Goal: Information Seeking & Learning: Learn about a topic

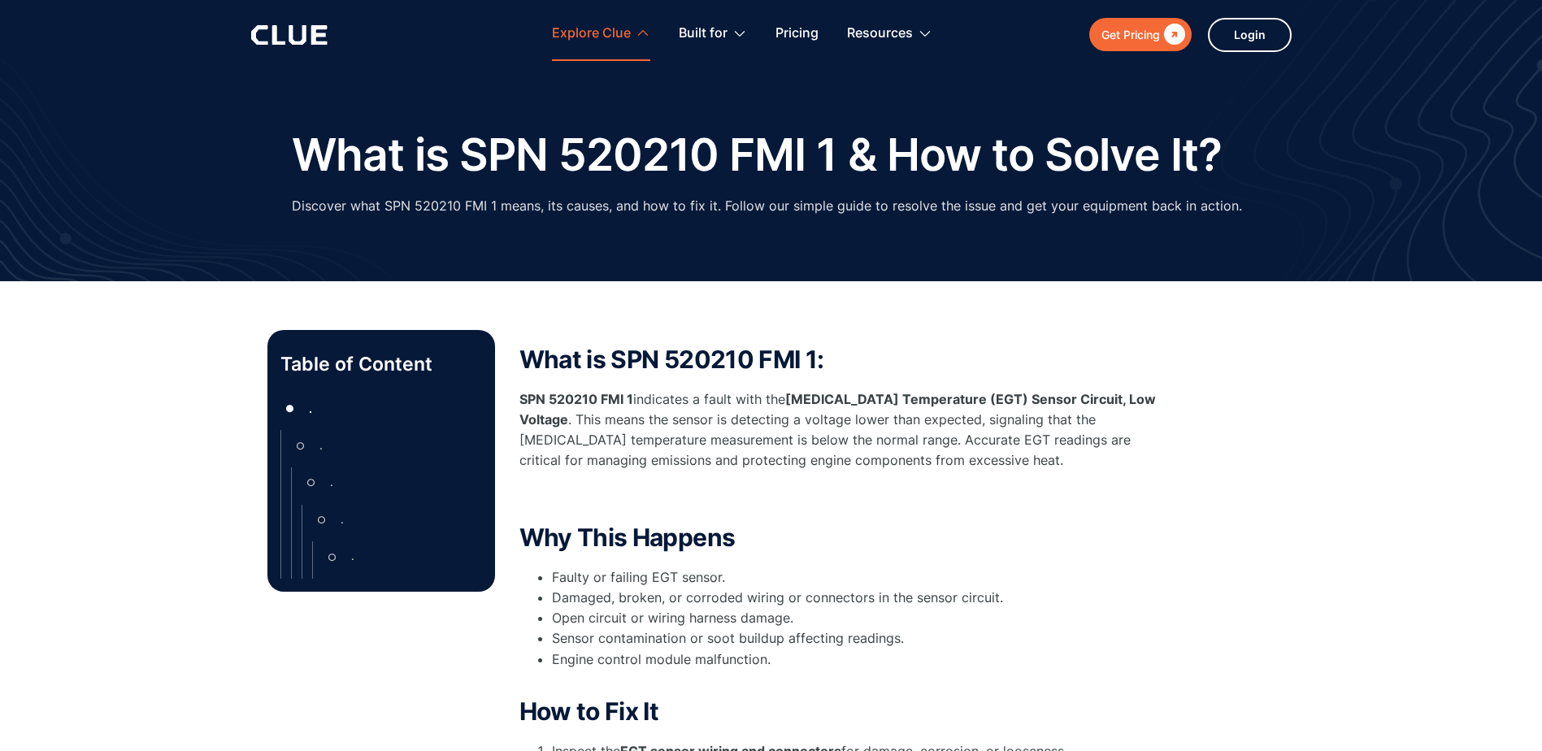
type input "Newsletter"
type input "Subscriber"
drag, startPoint x: 396, startPoint y: 272, endPoint x: 519, endPoint y: 219, distance: 134.0
click at [0, 0] on div at bounding box center [0, 0] width 0 height 0
type input "Newsletter"
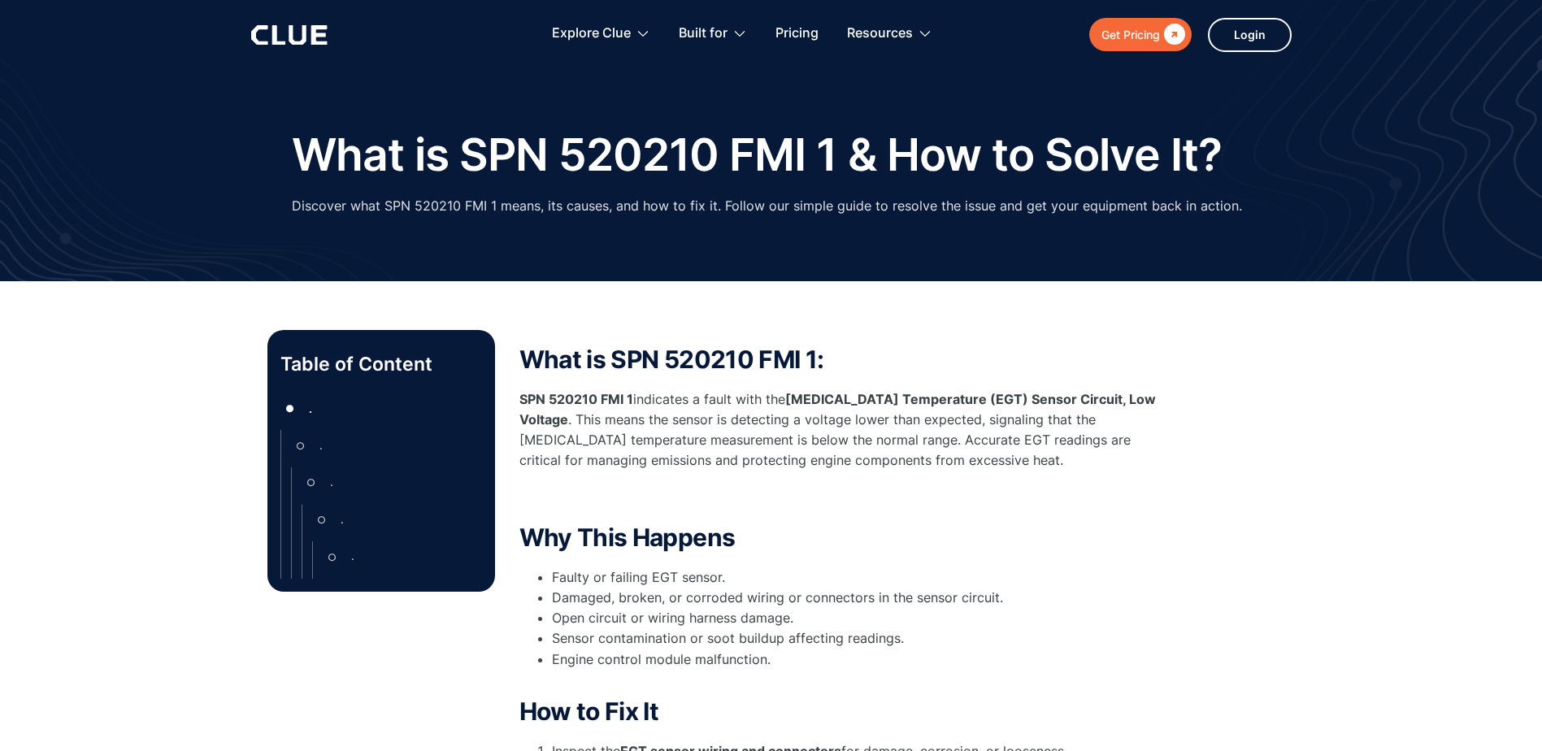
type input "Subscriber"
